Goal: Check status: Check status

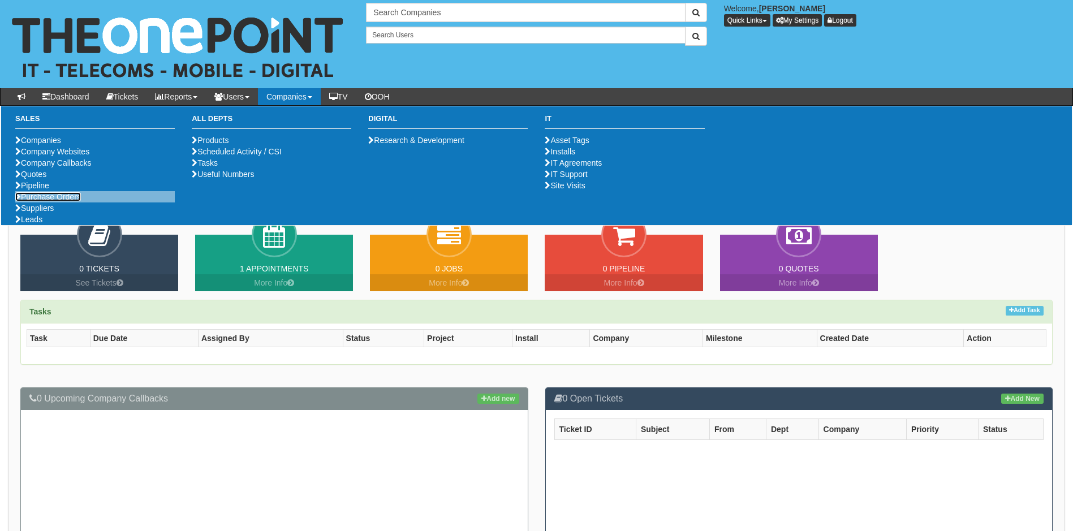
click at [63, 201] on link "Purchase Orders" at bounding box center [48, 196] width 66 height 9
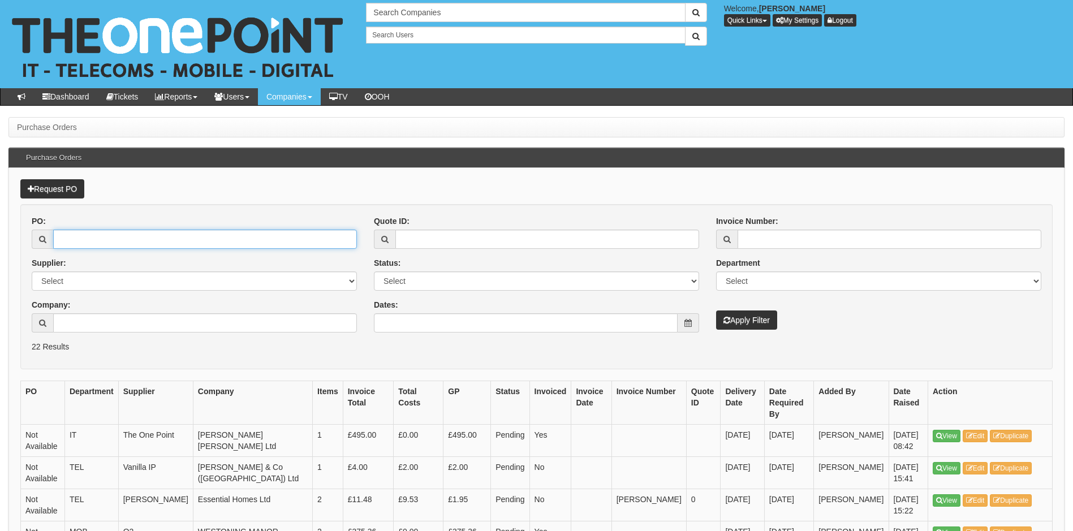
click at [85, 241] on input "PO:" at bounding box center [205, 239] width 304 height 19
type input "19448"
click at [716, 311] on button "Apply Filter" at bounding box center [746, 320] width 61 height 19
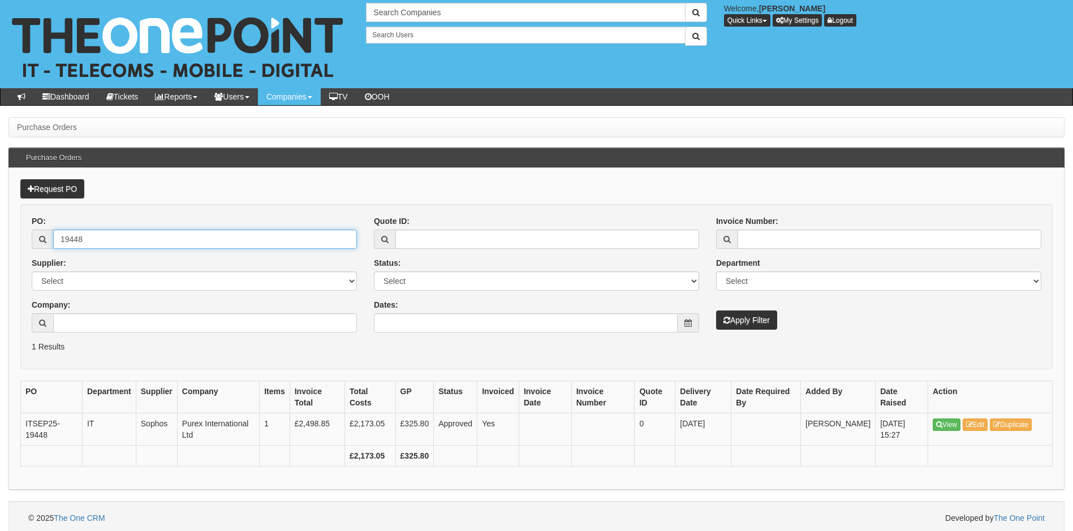
drag, startPoint x: 96, startPoint y: 244, endPoint x: 26, endPoint y: 246, distance: 70.2
click at [26, 246] on div "PO: 19448 Supplier: Select 123 REG.co.uk 1Password 3 4Gon AA Jones Electric Ltd…" at bounding box center [194, 279] width 342 height 126
type input "19378"
click at [716, 311] on button "Apply Filter" at bounding box center [746, 320] width 61 height 19
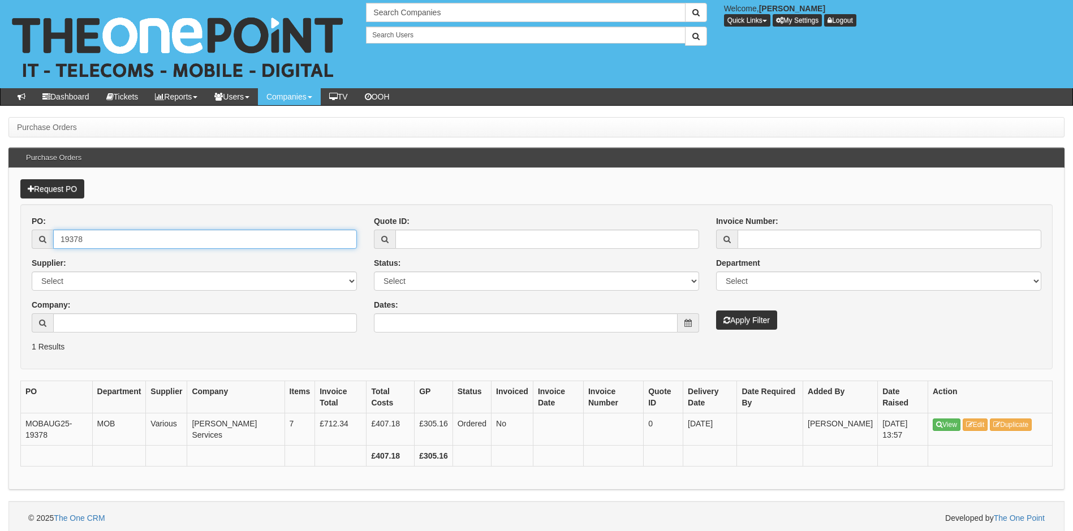
drag, startPoint x: 155, startPoint y: 231, endPoint x: 33, endPoint y: 255, distance: 123.9
click at [33, 255] on div "PO: 19378 Supplier: Select 123 REG.co.uk 1Password 3 4Gon AA Jones Electric Ltd…" at bounding box center [194, 279] width 342 height 126
type input "19464"
click at [716, 311] on button "Apply Filter" at bounding box center [746, 320] width 61 height 19
